Goal: Task Accomplishment & Management: Complete application form

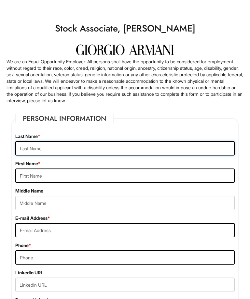
click at [198, 151] on input "text" at bounding box center [124, 148] width 219 height 14
type input "Jolly"
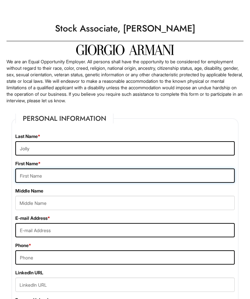
click at [140, 182] on input "text" at bounding box center [124, 176] width 219 height 14
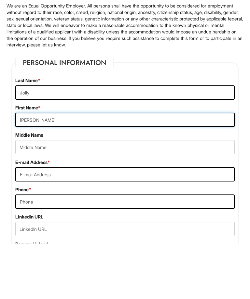
type input "[PERSON_NAME]"
click at [146, 196] on input "text" at bounding box center [124, 203] width 219 height 14
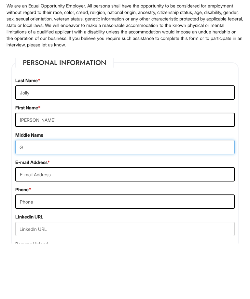
type input "G"
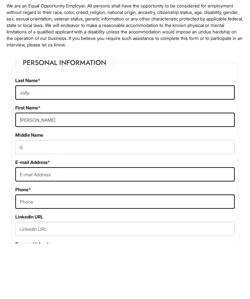
click at [140, 223] on input "email" at bounding box center [124, 230] width 219 height 14
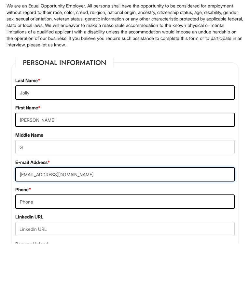
type input "[EMAIL_ADDRESS][DOMAIN_NAME]"
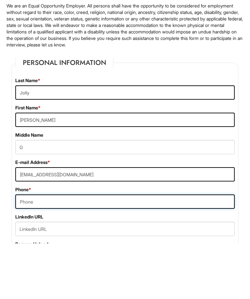
click at [68, 251] on input "tel" at bounding box center [124, 258] width 219 height 14
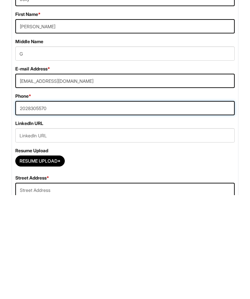
type input "2028305570"
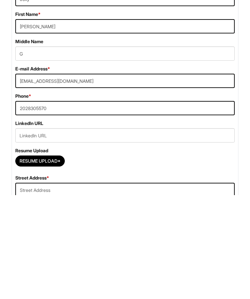
click at [49, 260] on input "Resume Upload*" at bounding box center [40, 265] width 49 height 10
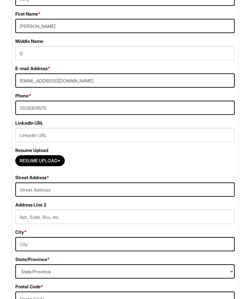
type input "C:\fakepath\My new resume.pdf"
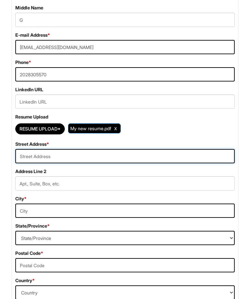
click at [152, 158] on input "text" at bounding box center [124, 156] width 219 height 14
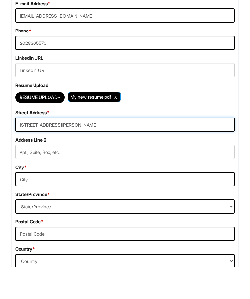
type input "[STREET_ADDRESS][PERSON_NAME]"
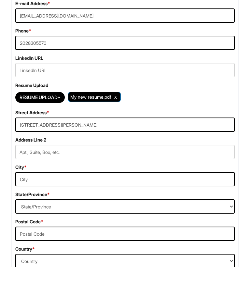
click at [82, 204] on input "text" at bounding box center [124, 211] width 219 height 14
type input "[GEOGRAPHIC_DATA]"
click at [81, 231] on select "State/Province [US_STATE] [US_STATE] [US_STATE] [US_STATE] [US_STATE] [US_STATE…" at bounding box center [124, 238] width 219 height 14
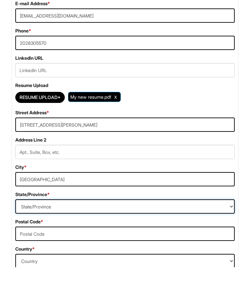
scroll to position [313, 0]
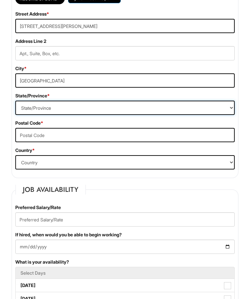
select select "MD"
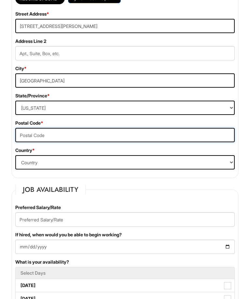
click at [80, 135] on input "text" at bounding box center [124, 135] width 219 height 14
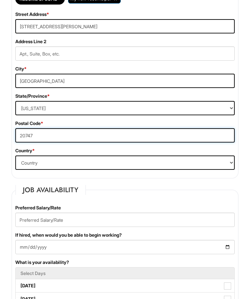
type input "20747"
click at [68, 166] on select "Country [GEOGRAPHIC_DATA] [GEOGRAPHIC_DATA] [GEOGRAPHIC_DATA] [US_STATE] [GEOGR…" at bounding box center [124, 163] width 219 height 14
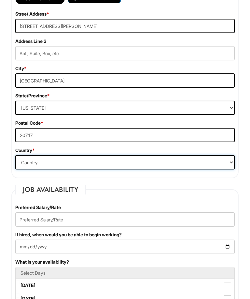
select select "[GEOGRAPHIC_DATA]"
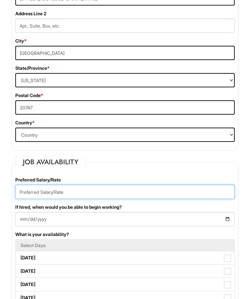
click at [161, 198] on input "text" at bounding box center [124, 192] width 219 height 14
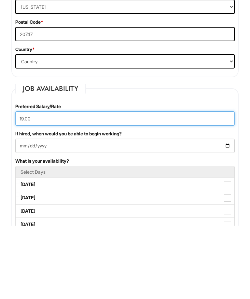
type input "19.00"
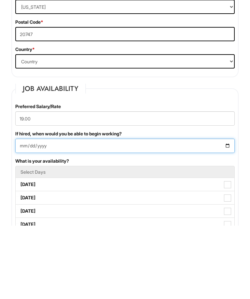
click at [42, 213] on input "If hired, when would you be able to begin working?" at bounding box center [124, 220] width 219 height 14
type input "[DATE]"
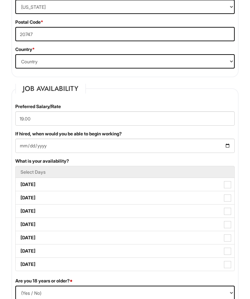
click at [227, 184] on span at bounding box center [227, 184] width 7 height 7
click at [20, 184] on Available_Monday "[DATE]" at bounding box center [18, 181] width 4 height 4
checkbox Available_Monday "true"
click at [228, 202] on span at bounding box center [227, 198] width 7 height 7
click at [20, 197] on Available_Tuesday "[DATE]" at bounding box center [18, 195] width 4 height 4
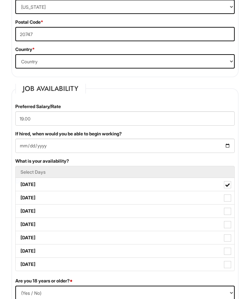
checkbox Available_Tuesday "true"
click at [229, 214] on span at bounding box center [227, 211] width 7 height 7
click at [20, 210] on Available_Wednesday "[DATE]" at bounding box center [18, 208] width 4 height 4
checkbox Available_Wednesday "true"
click at [227, 227] on span at bounding box center [227, 224] width 7 height 7
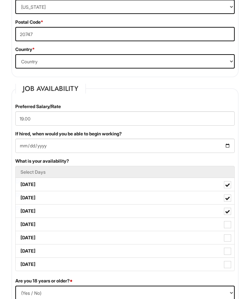
click at [20, 224] on Available_Thursday "[DATE]" at bounding box center [18, 221] width 4 height 4
checkbox Available_Thursday "true"
click at [229, 240] on span at bounding box center [227, 238] width 7 height 7
click at [20, 237] on Available_Friday "[DATE]" at bounding box center [18, 235] width 4 height 4
checkbox Available_Friday "true"
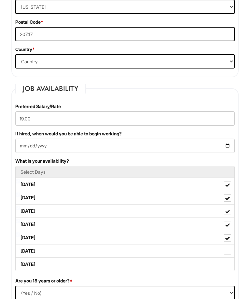
click at [228, 253] on span at bounding box center [227, 251] width 7 height 7
click at [20, 250] on Available_Saturday "[DATE]" at bounding box center [18, 248] width 4 height 4
checkbox Available_Saturday "true"
click at [227, 266] on span at bounding box center [227, 264] width 7 height 7
click at [20, 264] on Available_Sunday "[DATE]" at bounding box center [18, 261] width 4 height 4
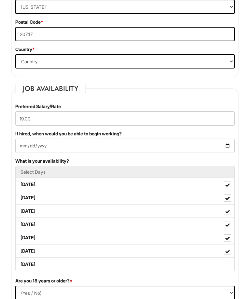
checkbox Available_Sunday "true"
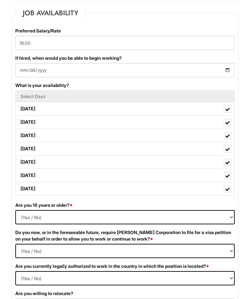
scroll to position [509, 0]
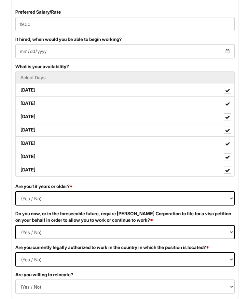
click at [96, 202] on select "(Yes / No) Yes No" at bounding box center [124, 198] width 219 height 14
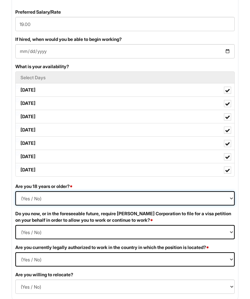
select select "Yes"
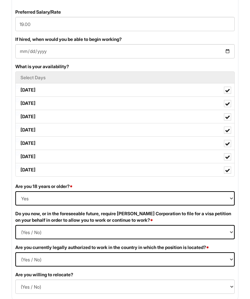
click at [69, 233] on Required "(Yes / No) Yes No" at bounding box center [124, 232] width 219 height 14
select Required "No"
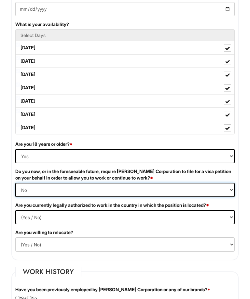
scroll to position [557, 0]
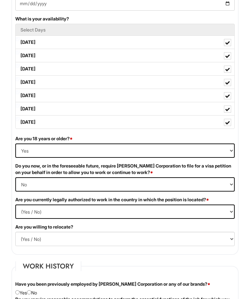
click at [77, 211] on select "(Yes / No) Yes No" at bounding box center [124, 212] width 219 height 14
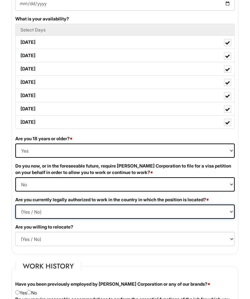
select select "Yes"
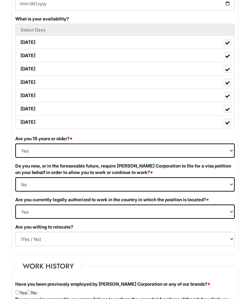
click at [102, 240] on select "(Yes / No) No Yes" at bounding box center [124, 239] width 219 height 14
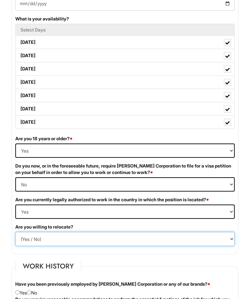
select select "N"
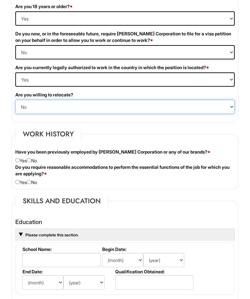
scroll to position [690, 0]
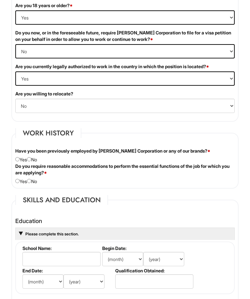
click at [22, 160] on div "Have you been previously employed by [PERSON_NAME] Corporation or any of our br…" at bounding box center [124, 155] width 229 height 15
click at [19, 161] on input "radio" at bounding box center [17, 159] width 4 height 4
radio input "true"
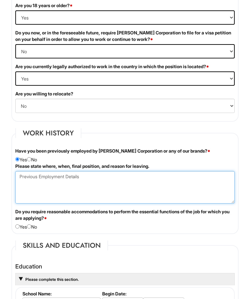
click at [102, 181] on Employment at bounding box center [124, 187] width 219 height 32
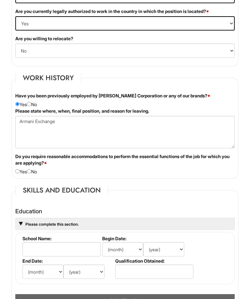
scroll to position [747, 0]
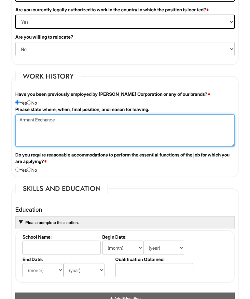
type Employment "Armani Exchange"
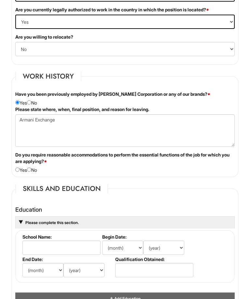
click at [19, 172] on input "radio" at bounding box center [17, 170] width 4 height 4
radio input "true"
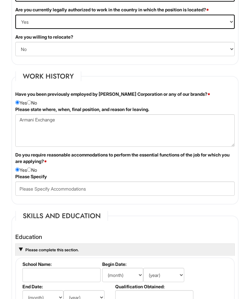
click at [19, 170] on input "radio" at bounding box center [17, 170] width 4 height 4
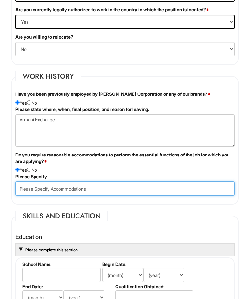
click at [71, 193] on input "text" at bounding box center [124, 189] width 219 height 14
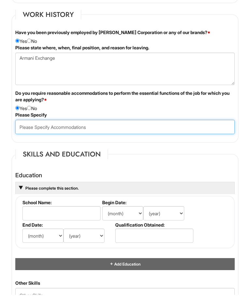
scroll to position [805, 0]
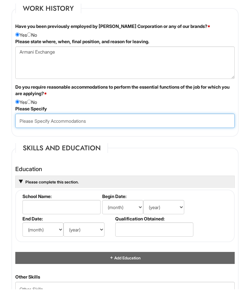
type input "B"
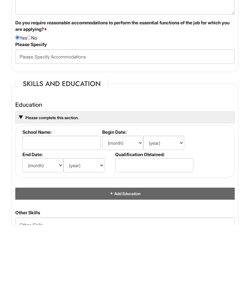
click at [76, 210] on input "text" at bounding box center [61, 217] width 78 height 14
type input "Potomac high"
click at [171, 210] on select "(year) 2029 2028 2027 2026 2025 2024 2023 2022 2021 2020 2019 2018 2017 2016 20…" at bounding box center [163, 217] width 41 height 14
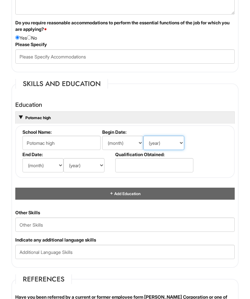
select select "2016"
click at [135, 150] on select "(month) Jan Feb Mar Apr May Jun [DATE] Aug Sep Oct Nov Dec" at bounding box center [122, 143] width 41 height 14
select select "9"
click at [61, 167] on select "(month) Jan Feb Mar Apr May Jun [DATE] Aug Sep Oct Nov Dec" at bounding box center [42, 165] width 41 height 14
select select "5"
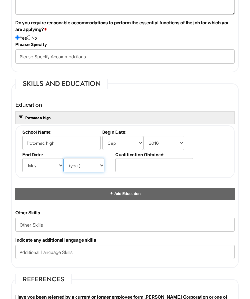
click at [99, 171] on select "(year) 2029 2028 2027 2026 2025 2024 2023 2022 2021 2020 2019 2018 2017 2016 20…" at bounding box center [83, 165] width 41 height 14
select select "2019"
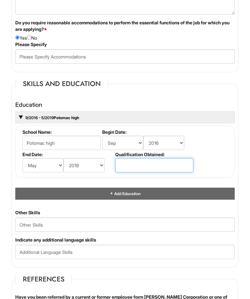
click at [148, 167] on input "text" at bounding box center [154, 165] width 78 height 14
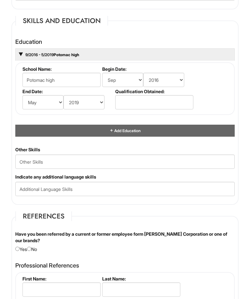
scroll to position [944, 0]
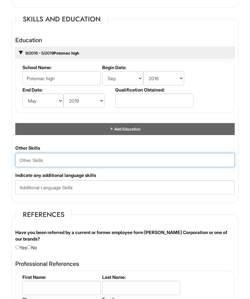
click at [165, 167] on Skills "text" at bounding box center [124, 160] width 219 height 14
type Skills "Sales, crm, keyholder"
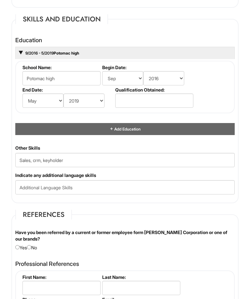
click at [91, 191] on input "text" at bounding box center [124, 187] width 219 height 14
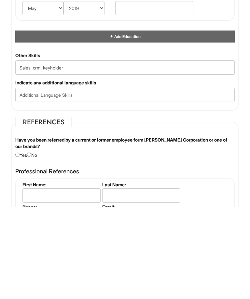
click at [31, 245] on input "radio" at bounding box center [29, 247] width 4 height 4
radio input "true"
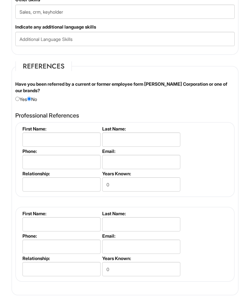
scroll to position [1096, 0]
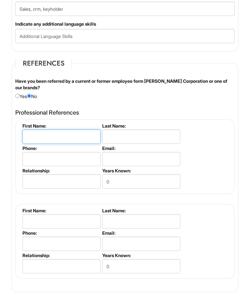
click at [87, 144] on input "text" at bounding box center [61, 137] width 78 height 14
type input "[PERSON_NAME]"
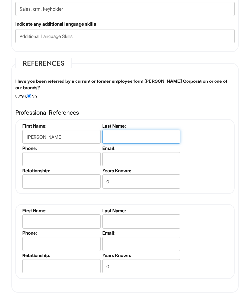
click at [145, 142] on input "text" at bounding box center [141, 137] width 78 height 14
type input "Jolly"
click at [79, 164] on input "tel" at bounding box center [61, 159] width 78 height 14
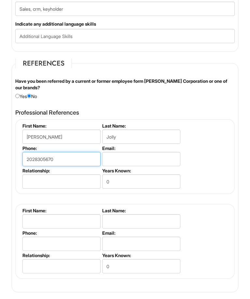
type input "2028305670"
click at [146, 166] on input "email" at bounding box center [141, 159] width 78 height 14
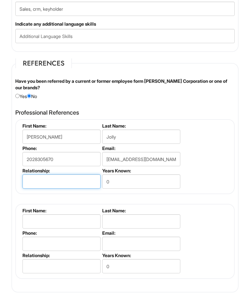
click at [80, 185] on input "text" at bounding box center [61, 182] width 78 height 14
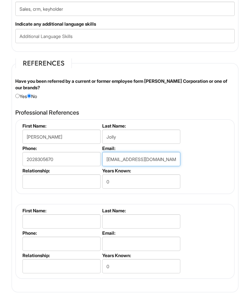
click at [168, 166] on input "[EMAIL_ADDRESS][DOMAIN_NAME]" at bounding box center [141, 159] width 78 height 14
type input "latr"
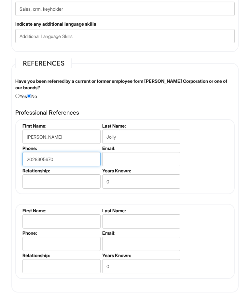
click at [95, 166] on input "2028305670" at bounding box center [61, 159] width 78 height 14
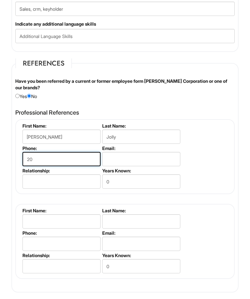
type input "2"
click at [144, 139] on input "Jolly" at bounding box center [141, 137] width 78 height 14
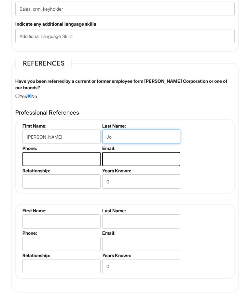
type input "J"
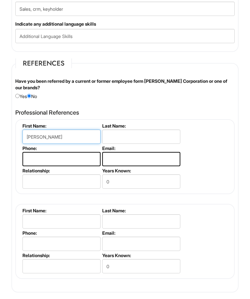
click at [93, 144] on input "[PERSON_NAME]" at bounding box center [61, 137] width 78 height 14
type input "L"
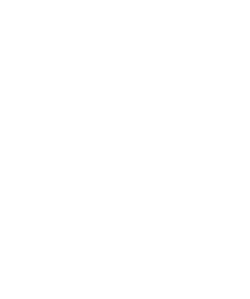
scroll to position [1002, 0]
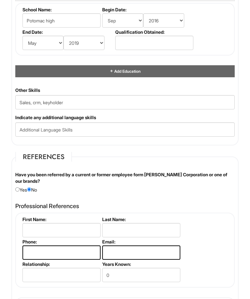
click at [176, 137] on input "text" at bounding box center [124, 130] width 219 height 14
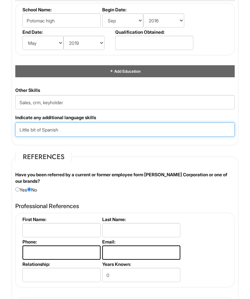
type input "Little bit of Spanish"
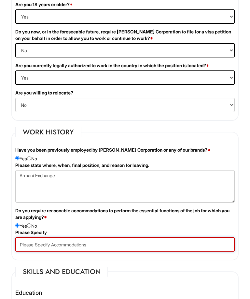
click at [181, 251] on input "text" at bounding box center [124, 245] width 219 height 14
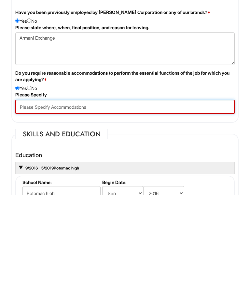
type input "H"
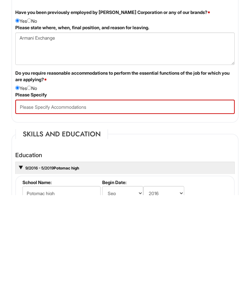
click at [40, 174] on div "Do you require reasonable accommodations to perform the essential functions of …" at bounding box center [124, 185] width 229 height 22
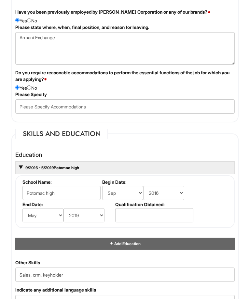
click at [31, 87] on input "radio" at bounding box center [29, 88] width 4 height 4
radio input "true"
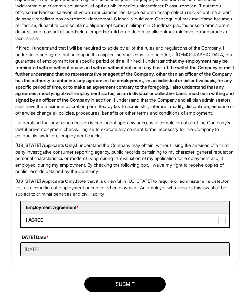
scroll to position [1457, 0]
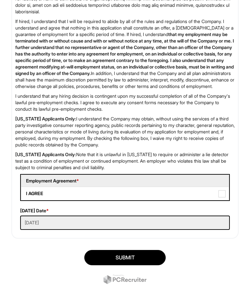
click at [151, 266] on button "SUBMIT" at bounding box center [124, 257] width 81 height 15
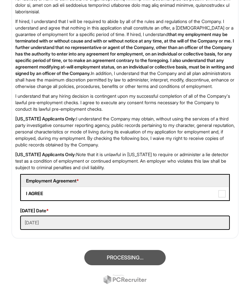
scroll to position [40, 0]
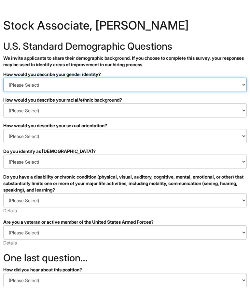
click at [242, 87] on select "(Please Select) Man Woman [DEMOGRAPHIC_DATA] I prefer to self-describe I don't …" at bounding box center [124, 85] width 243 height 14
select select "Woman"
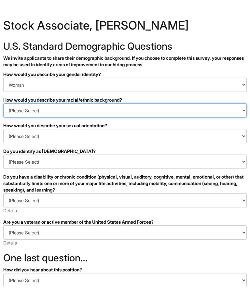
click at [160, 117] on select "(Please Select) Black or of African descent East Asian Hispanic, Latinx or of S…" at bounding box center [124, 110] width 243 height 14
click at [166, 117] on select "(Please Select) Black or of African descent East Asian Hispanic, Latinx or of S…" at bounding box center [124, 110] width 243 height 14
select select "Black or of African descent"
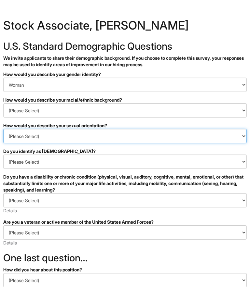
click at [170, 138] on select "(Please Select) Asexual Bisexual and/or pansexual Gay Heterosexual Lesbian Quee…" at bounding box center [124, 136] width 243 height 14
select select "Heterosexual"
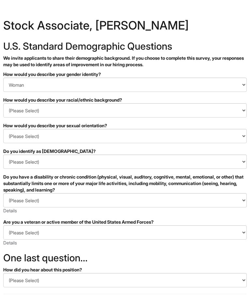
click at [92, 168] on select "(Please Select) Yes No I prefer to self-describe I don't wish to answer" at bounding box center [124, 162] width 243 height 14
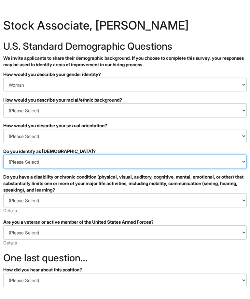
select select "No"
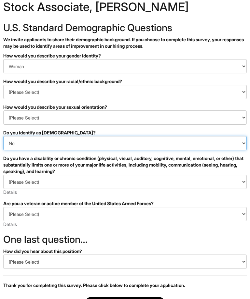
scroll to position [18, 0]
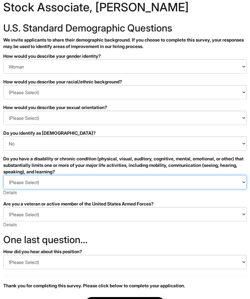
click at [166, 188] on select "(Please Select) YES, I HAVE A DISABILITY (or previously had a disability) NO, I…" at bounding box center [124, 182] width 243 height 14
select select "NO, I DON'T HAVE A DISABILITY"
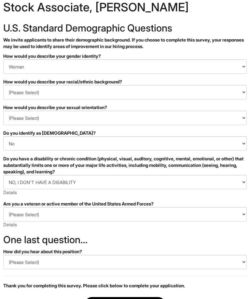
click at [170, 217] on select "(Please Select) I IDENTIFY AS ONE OR MORE OF THE CLASSIFICATIONS OF PROTECTED V…" at bounding box center [124, 214] width 243 height 14
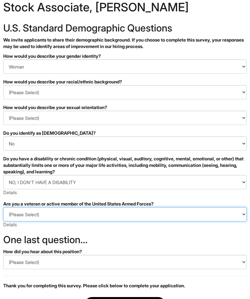
select select "I AM NOT A PROTECTED VETERAN"
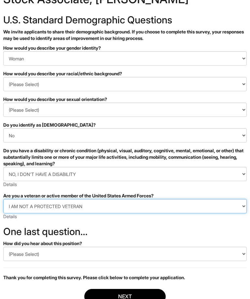
scroll to position [52, 0]
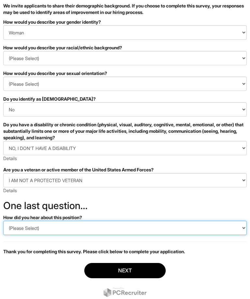
click at [188, 233] on select "(Please Select) CareerBuilder Indeed LinkedIn Monster Referral Other" at bounding box center [124, 228] width 243 height 14
select select "Other"
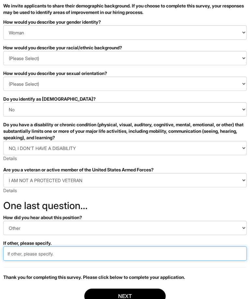
click at [107, 258] on input "text" at bounding box center [124, 254] width 243 height 14
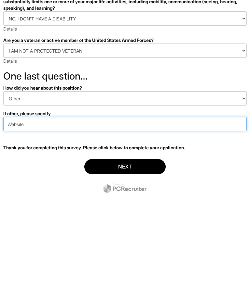
type input "Website"
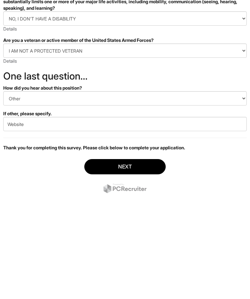
click at [147, 242] on button "Next" at bounding box center [124, 249] width 81 height 15
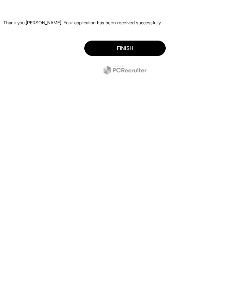
click at [155, 51] on button "Finish" at bounding box center [124, 48] width 81 height 15
